Goal: Information Seeking & Learning: Compare options

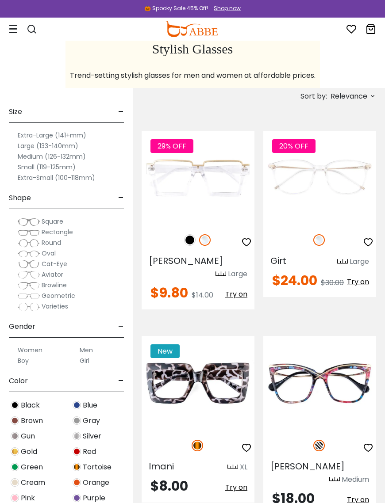
scroll to position [164, 0]
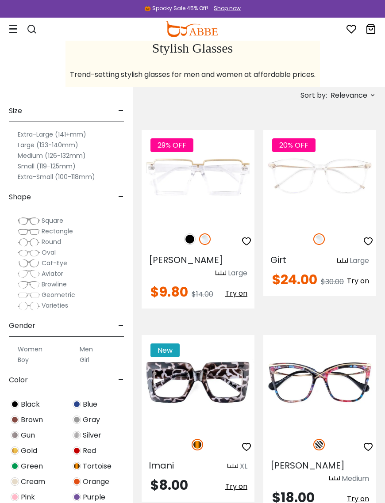
click at [59, 232] on span "Rectangle" at bounding box center [57, 231] width 31 height 9
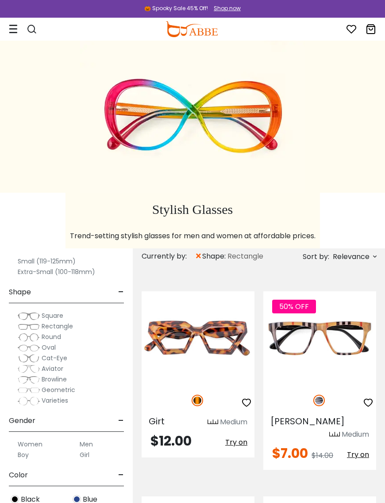
scroll to position [85, 0]
click at [49, 325] on span "Rectangle" at bounding box center [57, 325] width 31 height 9
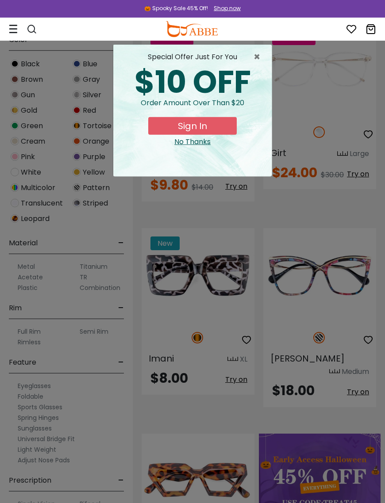
scroll to position [271, 0]
click at [256, 59] on span "×" at bounding box center [258, 57] width 11 height 11
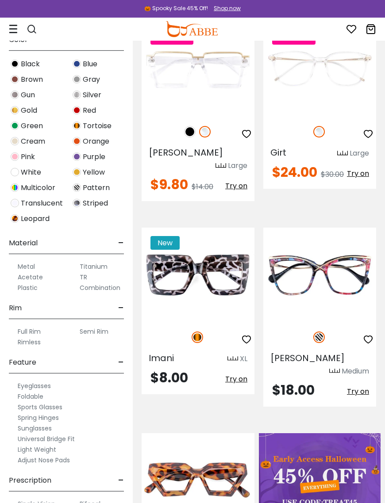
click at [90, 330] on label "Semi Rim" at bounding box center [94, 331] width 29 height 11
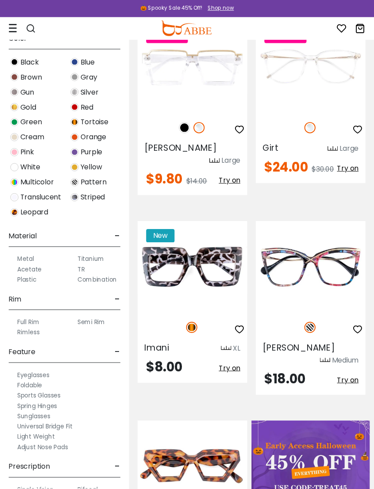
scroll to position [306, 0]
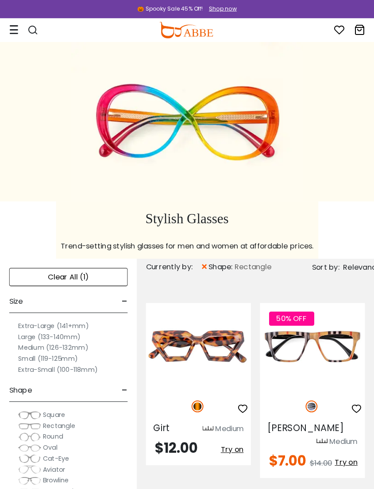
scroll to position [1, 0]
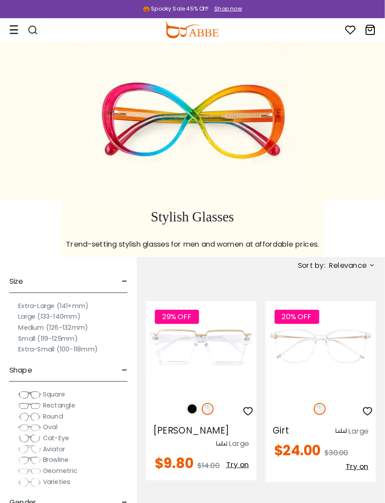
scroll to position [3, 0]
